Goal: Information Seeking & Learning: Check status

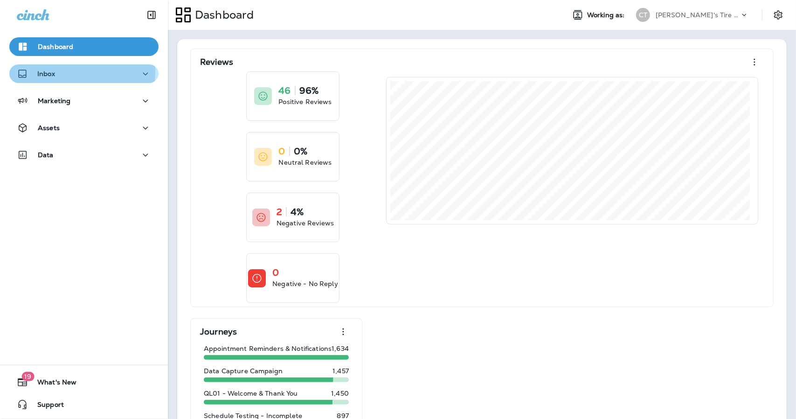
click at [49, 70] on p "Inbox" at bounding box center [46, 73] width 18 height 7
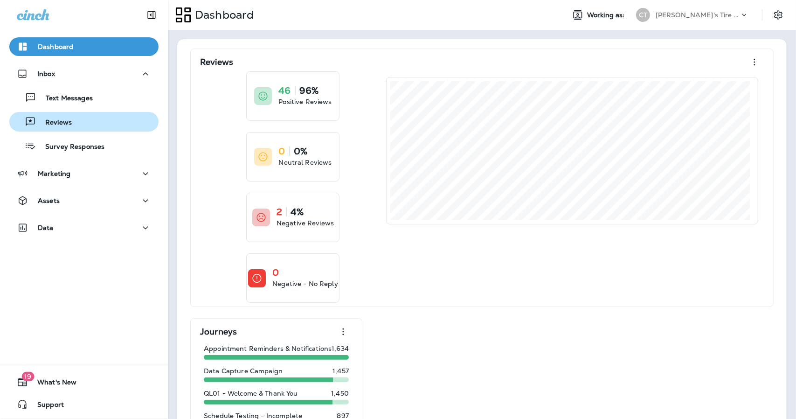
click at [56, 119] on p "Reviews" at bounding box center [54, 122] width 36 height 9
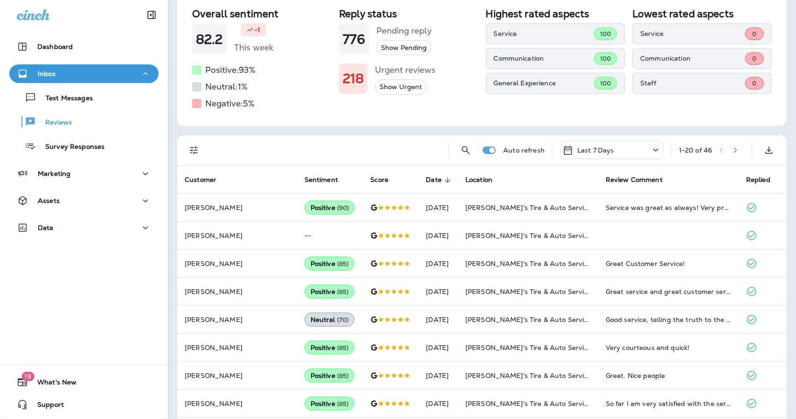
scroll to position [38, 0]
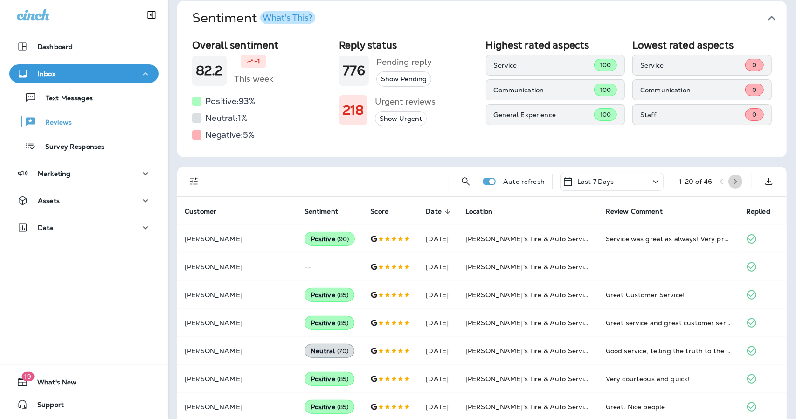
click at [729, 178] on button "button" at bounding box center [736, 181] width 14 height 14
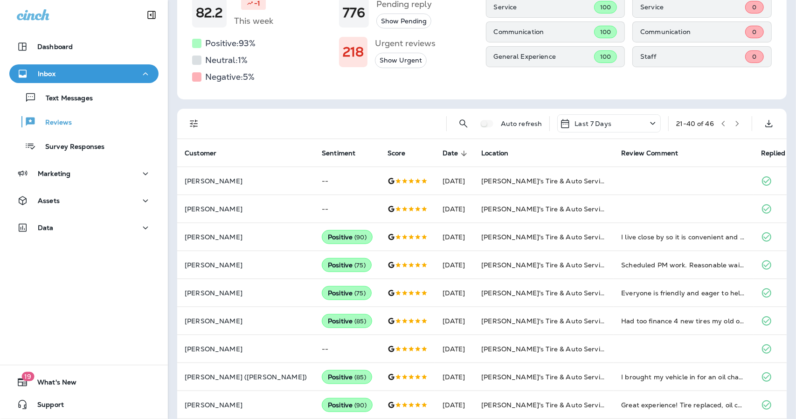
scroll to position [55, 0]
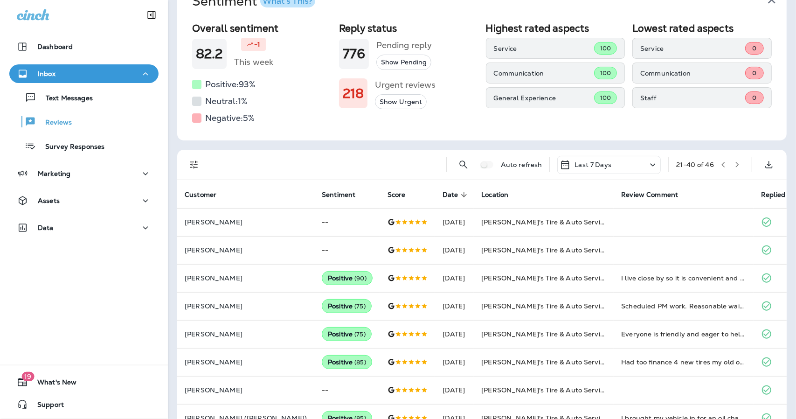
click at [734, 166] on icon "button" at bounding box center [737, 164] width 7 height 7
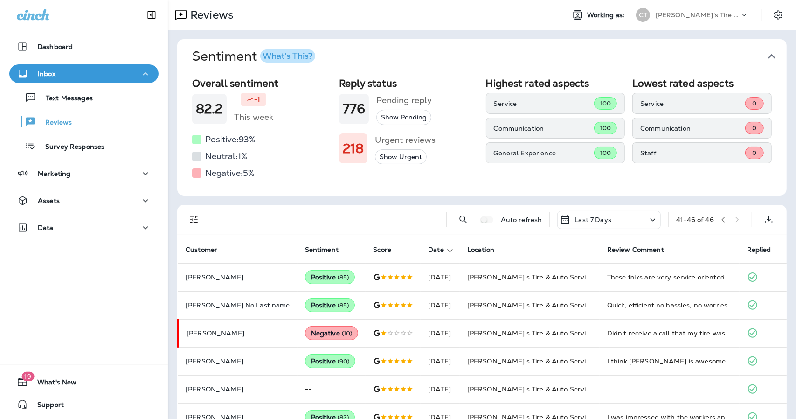
scroll to position [21, 0]
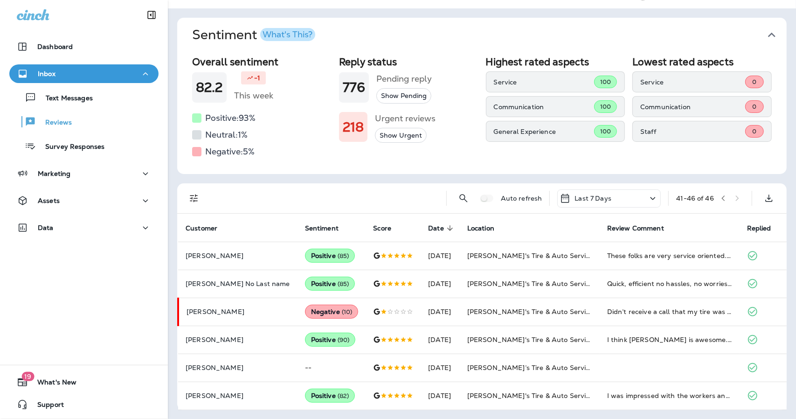
click at [720, 199] on button "button" at bounding box center [723, 198] width 14 height 14
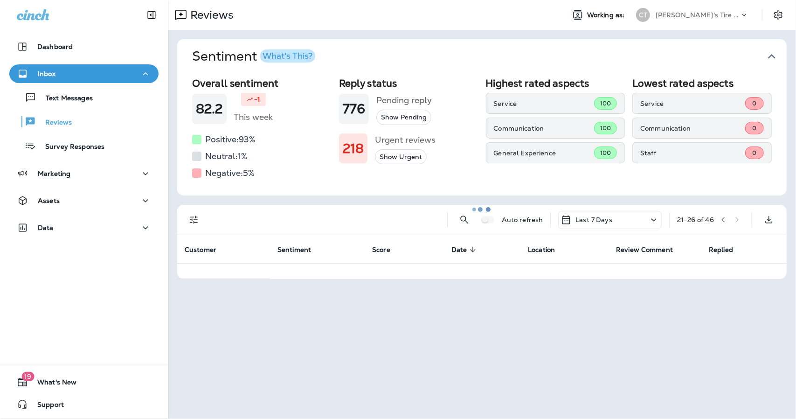
scroll to position [0, 0]
click at [723, 217] on button "button" at bounding box center [723, 220] width 14 height 14
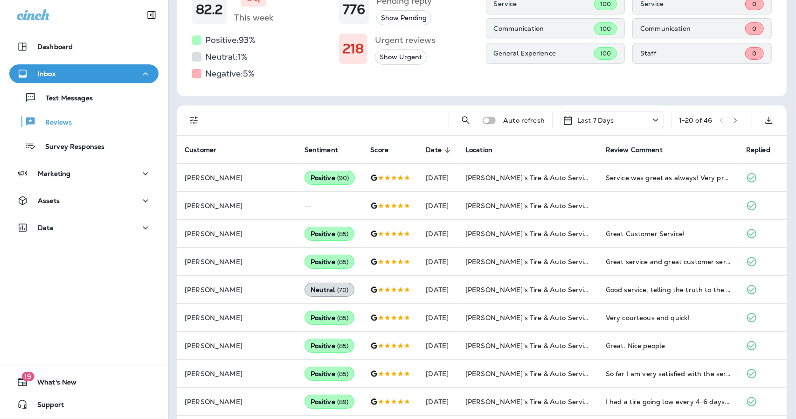
scroll to position [45, 0]
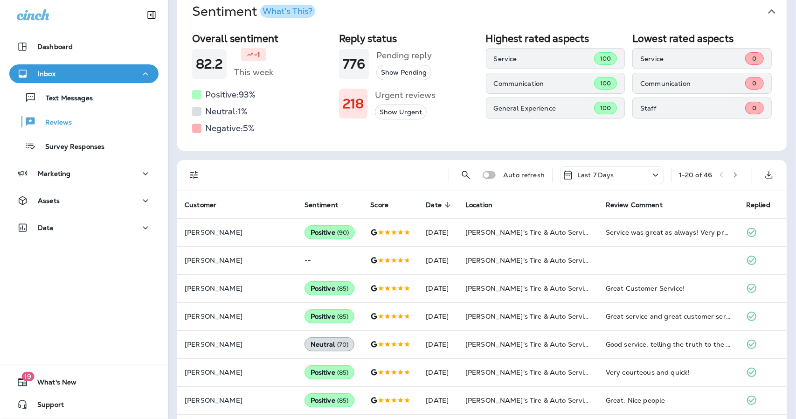
click at [732, 173] on icon "button" at bounding box center [735, 175] width 7 height 7
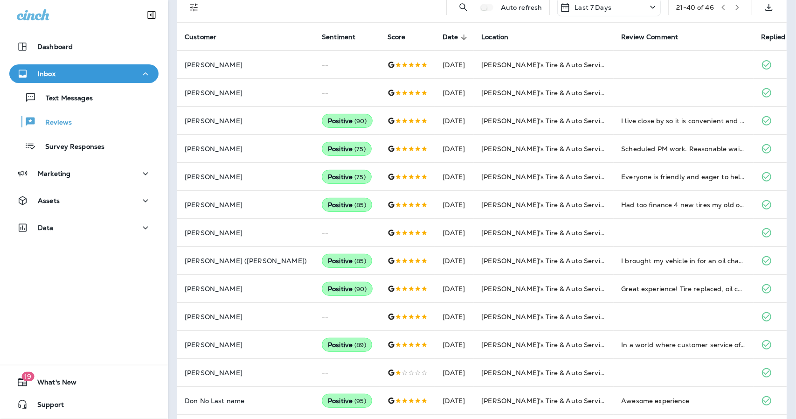
scroll to position [0, 0]
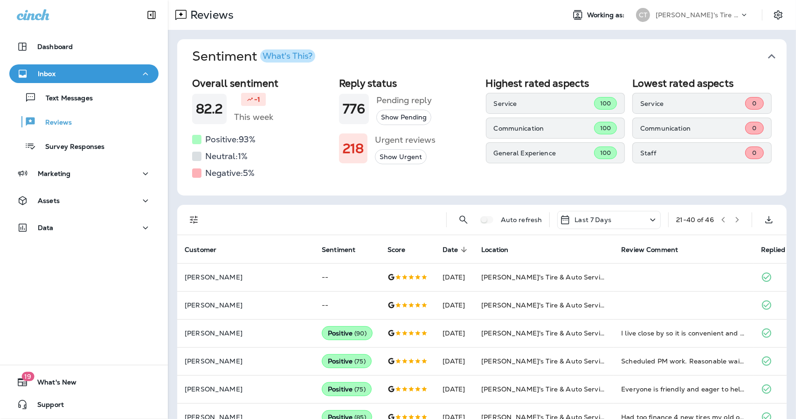
click at [734, 221] on icon "button" at bounding box center [737, 219] width 7 height 7
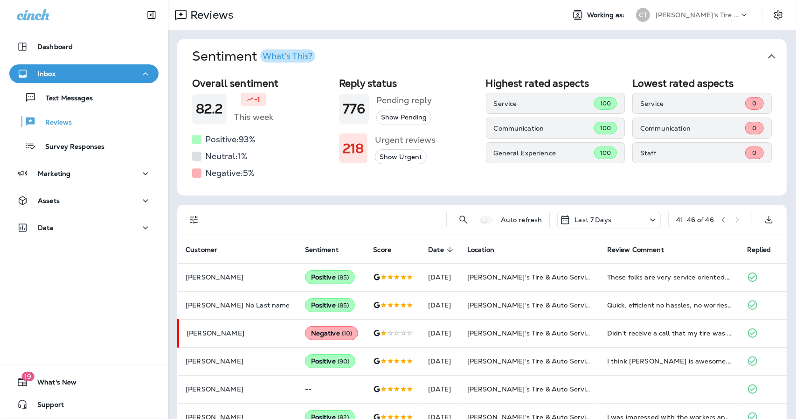
scroll to position [21, 0]
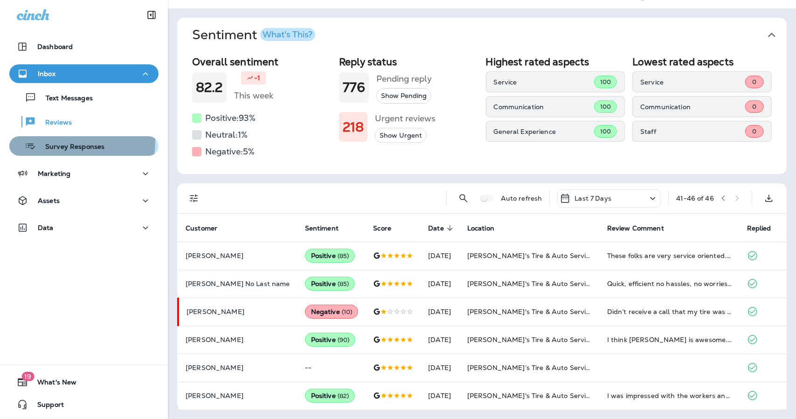
click at [69, 143] on p "Survey Responses" at bounding box center [70, 147] width 69 height 9
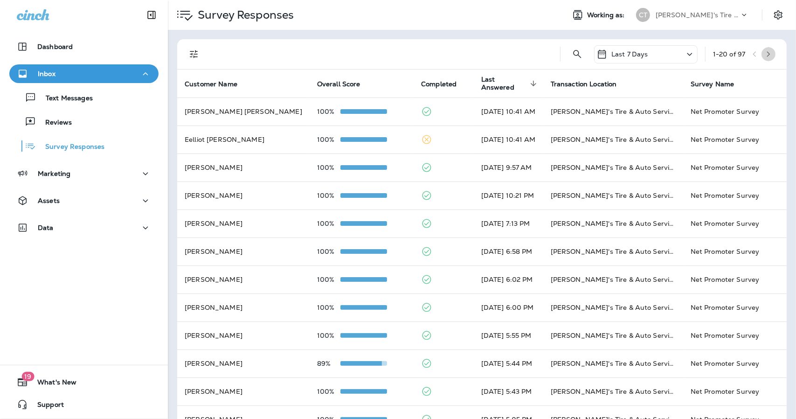
click at [763, 58] on button "button" at bounding box center [769, 54] width 14 height 14
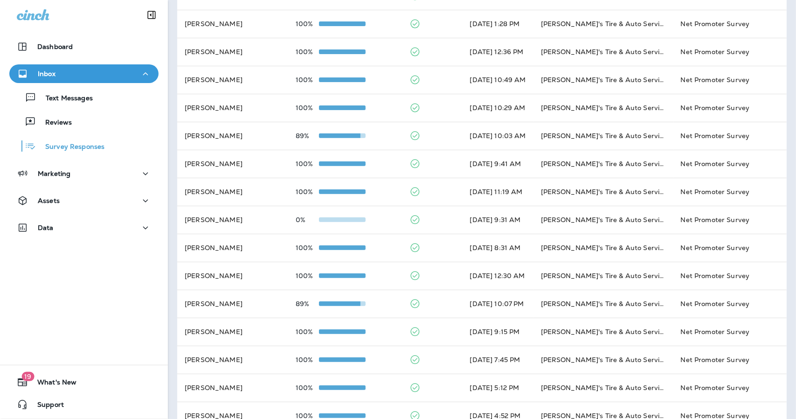
scroll to position [248, 0]
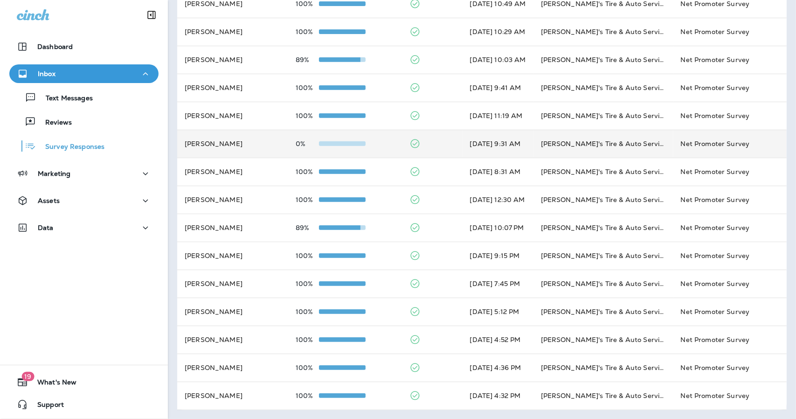
click at [364, 155] on td "0%" at bounding box center [345, 144] width 114 height 28
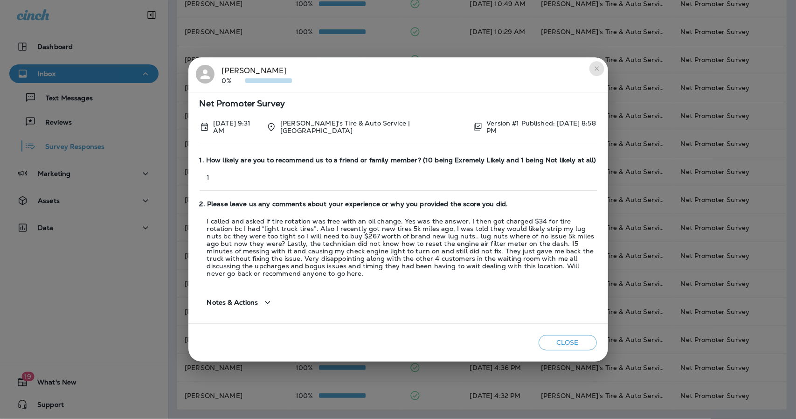
click at [599, 71] on icon "close" at bounding box center [596, 68] width 7 height 7
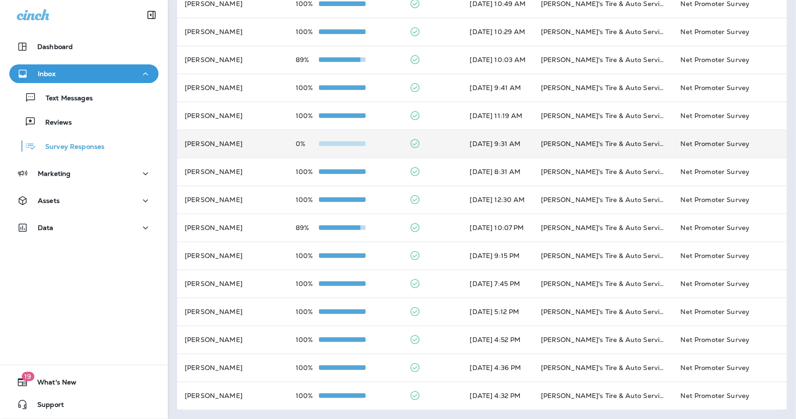
click at [375, 143] on div "0%" at bounding box center [345, 143] width 99 height 7
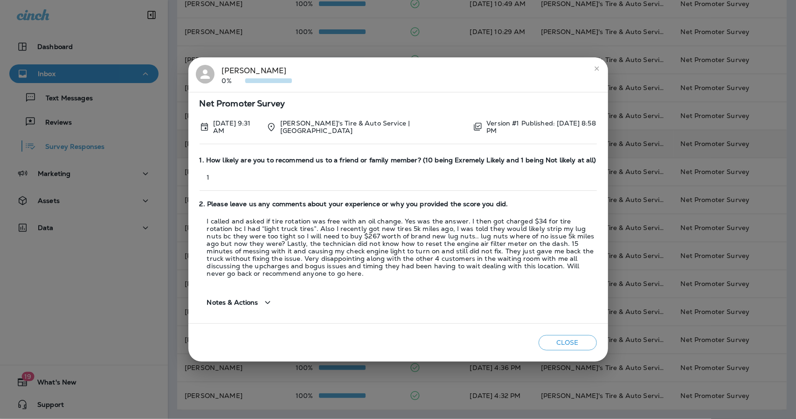
click at [597, 72] on icon "close" at bounding box center [596, 68] width 7 height 7
